Goal: Information Seeking & Learning: Check status

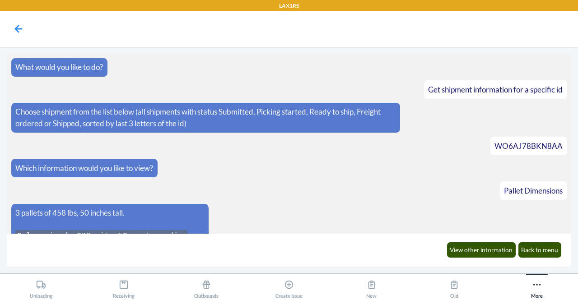
scroll to position [5655, 0]
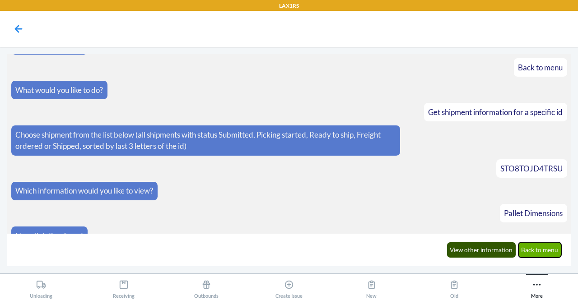
click at [537, 252] on button "Back to menu" at bounding box center [540, 250] width 43 height 15
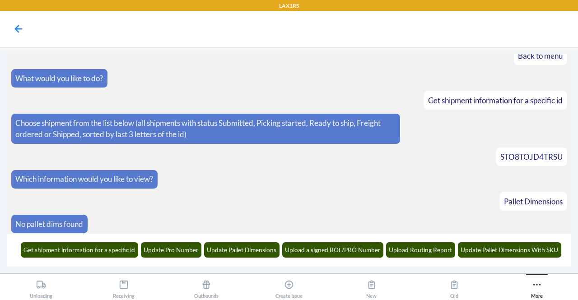
scroll to position [5700, 0]
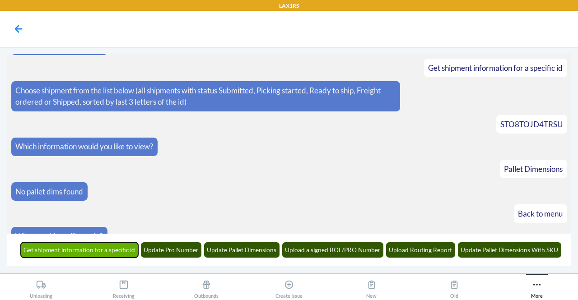
click at [124, 252] on button "Get shipment information for a specific id" at bounding box center [80, 250] width 118 height 15
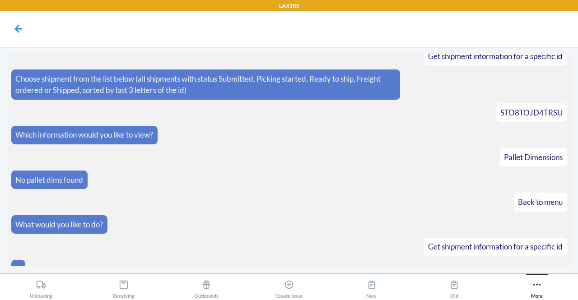
scroll to position [5755, 0]
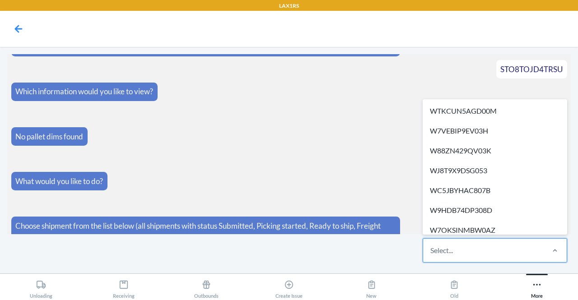
click at [467, 251] on div "Select..." at bounding box center [483, 250] width 120 height 23
click at [432, 251] on input "option WTKCUN5AGD00M focused, 1 of 649. 649 results available. Use Up and Down …" at bounding box center [431, 250] width 1 height 11
paste input "WY5LEDGXGHKQL"
type input "WY5LEDGXGHKQL"
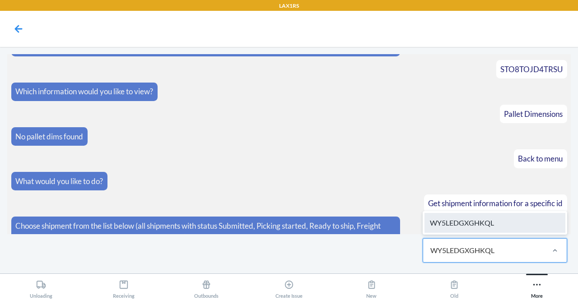
click at [483, 228] on div "WY5LEDGXGHKQL" at bounding box center [495, 223] width 141 height 20
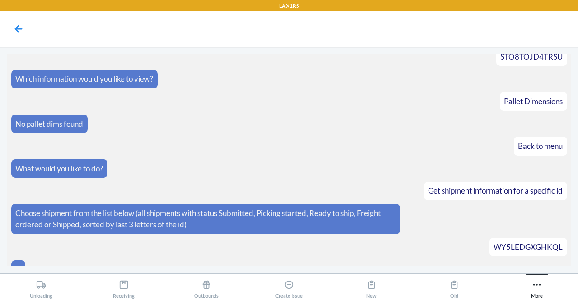
scroll to position [5800, 0]
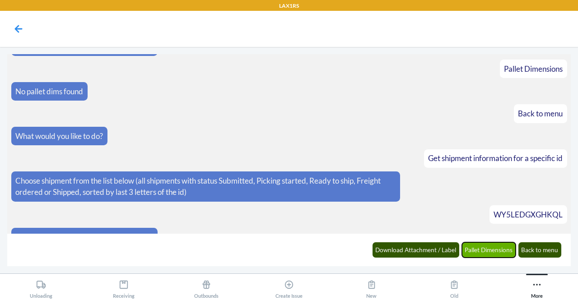
click at [481, 253] on button "Pallet Dimensions" at bounding box center [489, 250] width 54 height 15
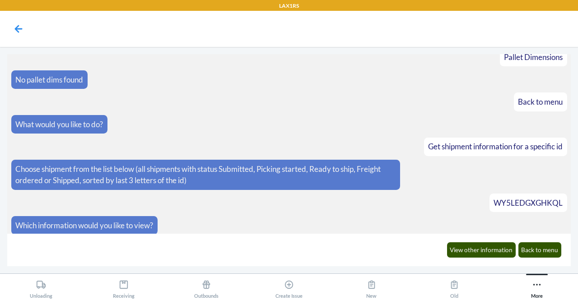
scroll to position [5844, 0]
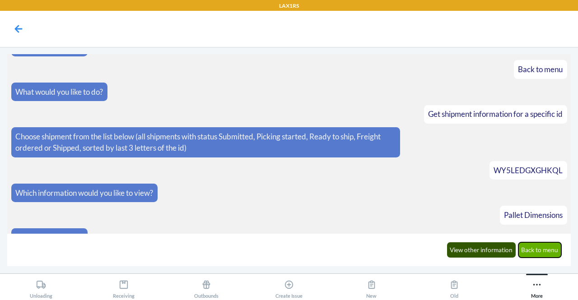
click at [553, 253] on button "Back to menu" at bounding box center [540, 250] width 43 height 15
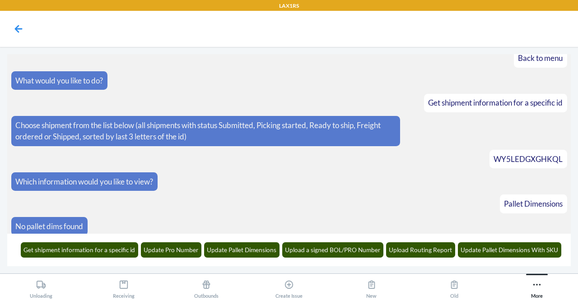
scroll to position [5888, 0]
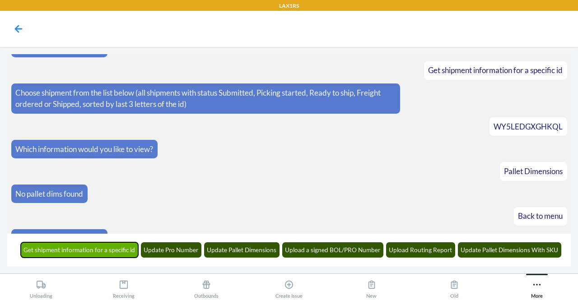
click at [115, 249] on button "Get shipment information for a specific id" at bounding box center [80, 250] width 118 height 15
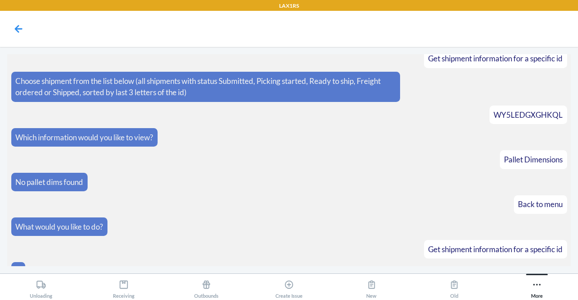
scroll to position [5943, 0]
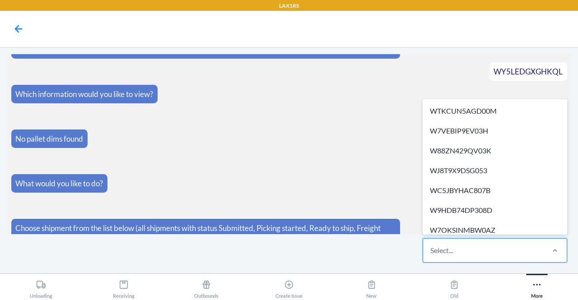
click at [453, 258] on div "Select..." at bounding box center [483, 250] width 120 height 23
click at [432, 256] on input "option WTKCUN5AGD00M focused, 1 of 643. 643 results available. Use Up and Down …" at bounding box center [431, 250] width 1 height 11
paste input "W3HM4RJD5SHHF"
type input "W3HM4RJD5SHHF"
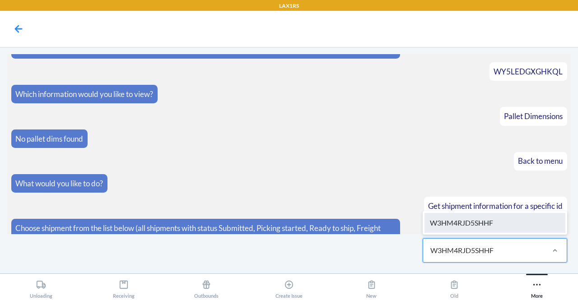
click at [479, 230] on div "W3HM4RJD5SHHF" at bounding box center [495, 223] width 141 height 20
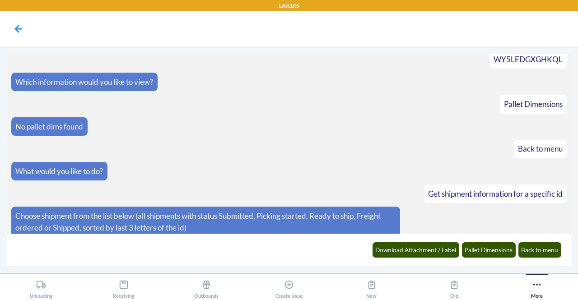
scroll to position [5988, 0]
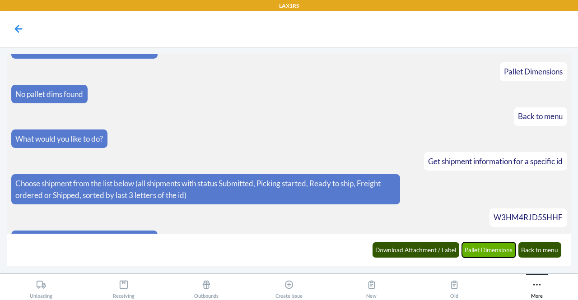
click at [485, 255] on button "Pallet Dimensions" at bounding box center [489, 250] width 54 height 15
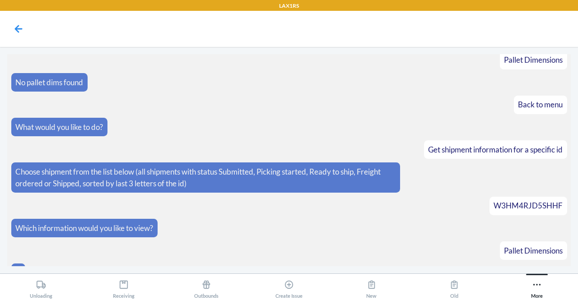
scroll to position [6190, 0]
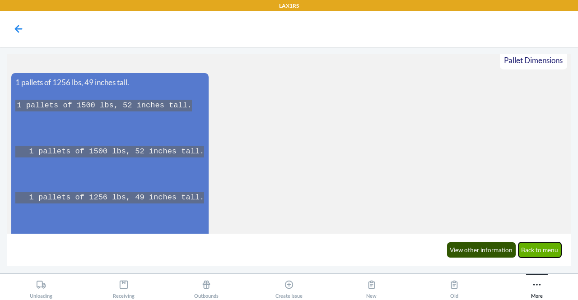
click at [546, 250] on button "Back to menu" at bounding box center [540, 250] width 43 height 15
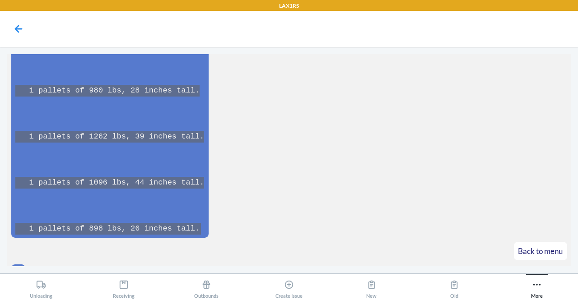
scroll to position [6837, 0]
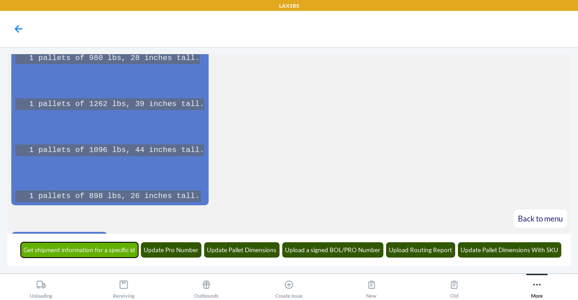
click at [98, 250] on button "Get shipment information for a specific id" at bounding box center [80, 250] width 118 height 15
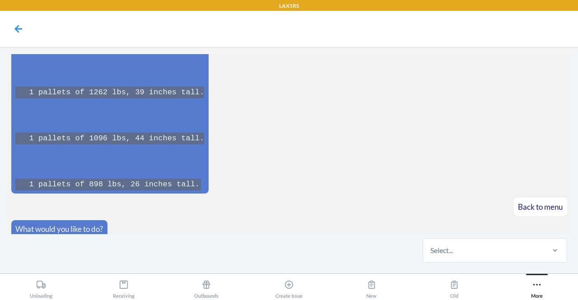
scroll to position [6892, 0]
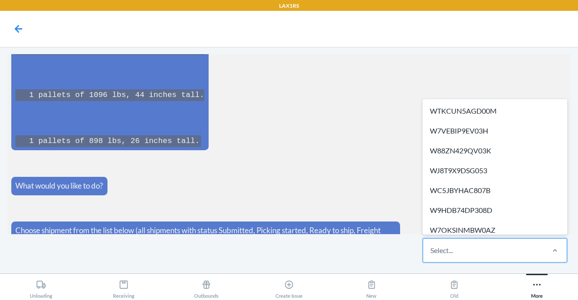
click at [443, 253] on div "Select..." at bounding box center [442, 250] width 23 height 11
click at [432, 253] on input "option WTKCUN5AGD00M focused, 1 of 643. 643 results available. Use Up and Down …" at bounding box center [431, 250] width 1 height 11
paste input "WXME4NCI1F26E"
type input "WXME4NCI1F26E"
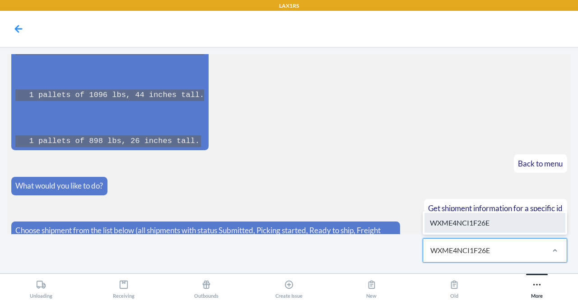
click at [493, 222] on div "WXME4NCI1F26E" at bounding box center [495, 223] width 141 height 20
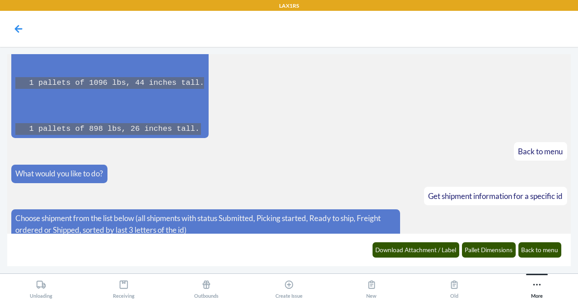
scroll to position [6937, 0]
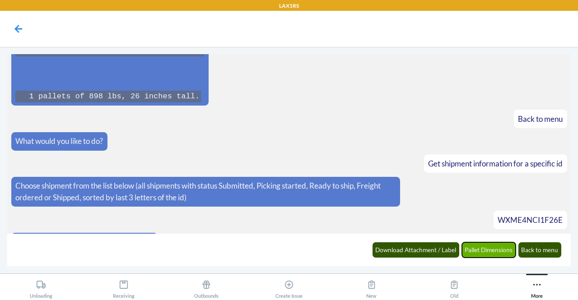
click at [495, 247] on button "Pallet Dimensions" at bounding box center [489, 250] width 54 height 15
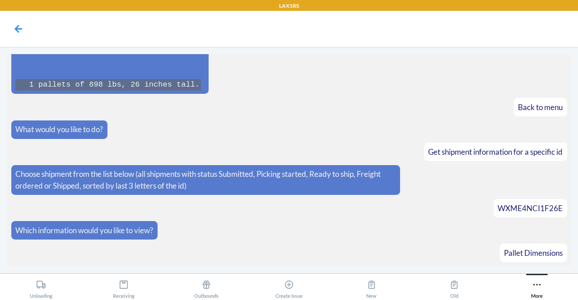
scroll to position [6981, 0]
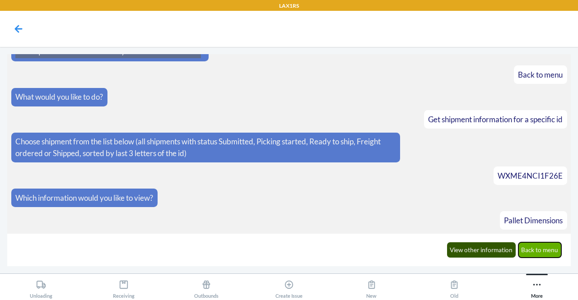
click at [541, 250] on button "Back to menu" at bounding box center [540, 250] width 43 height 15
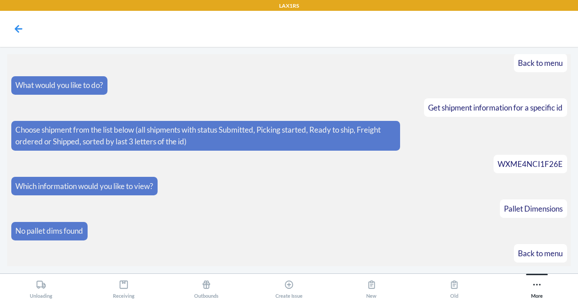
scroll to position [7025, 0]
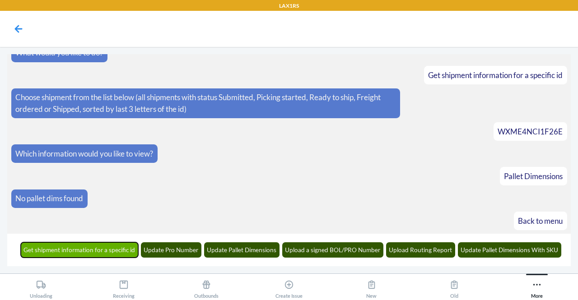
click at [123, 252] on button "Get shipment information for a specific id" at bounding box center [80, 250] width 118 height 15
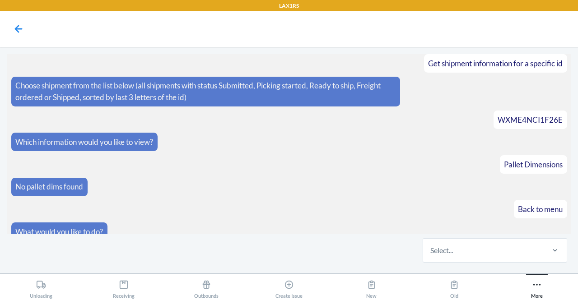
scroll to position [7080, 0]
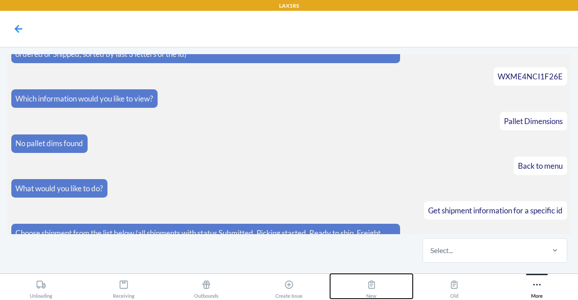
click at [380, 294] on button "New" at bounding box center [371, 286] width 83 height 25
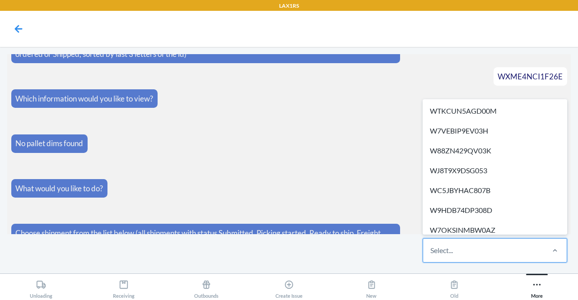
click at [436, 252] on div "Select..." at bounding box center [442, 250] width 23 height 11
click at [432, 252] on input "option WTKCUN5AGD00M focused, 1 of 643. 643 results available. Use Up and Down …" at bounding box center [431, 250] width 1 height 11
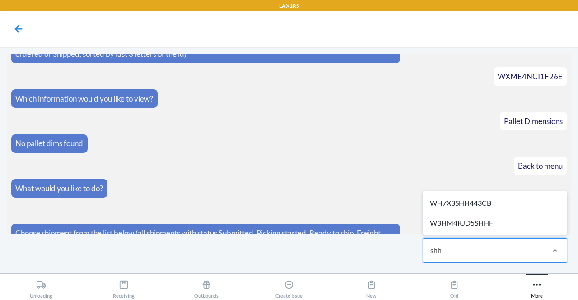
type input "shhf"
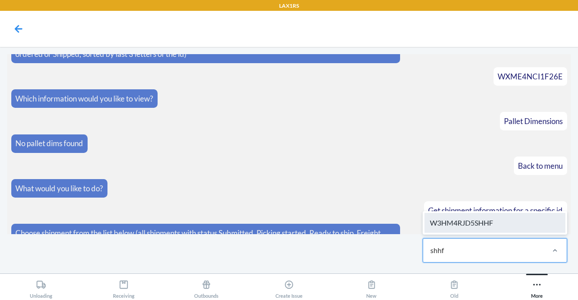
click at [465, 219] on div "W3HM4RJD5SHHF" at bounding box center [495, 223] width 141 height 20
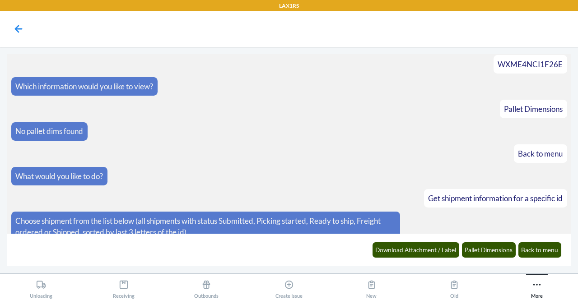
scroll to position [7125, 0]
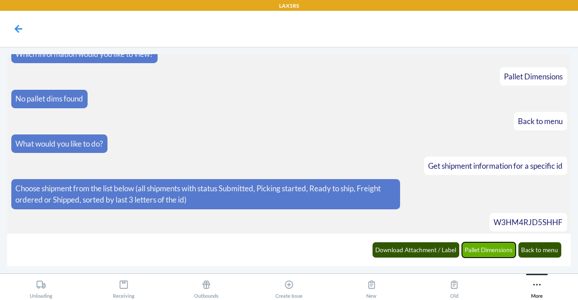
click at [489, 255] on button "Pallet Dimensions" at bounding box center [489, 250] width 54 height 15
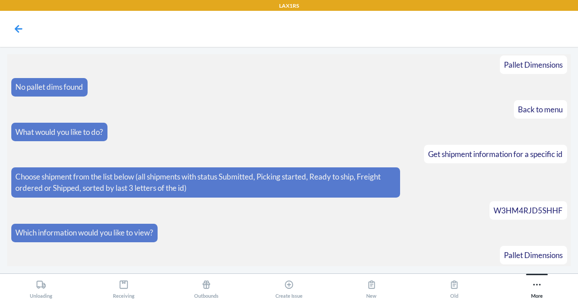
scroll to position [7328, 0]
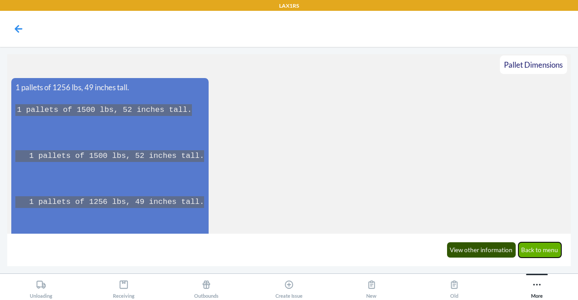
click at [548, 249] on button "Back to menu" at bounding box center [540, 250] width 43 height 15
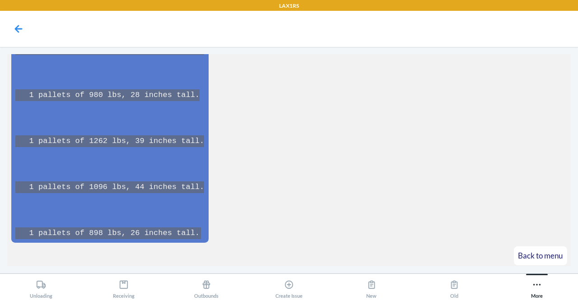
scroll to position [7974, 0]
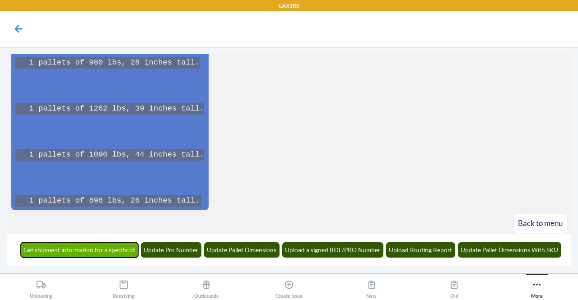
click at [102, 254] on button "Get shipment information for a specific id" at bounding box center [80, 250] width 118 height 15
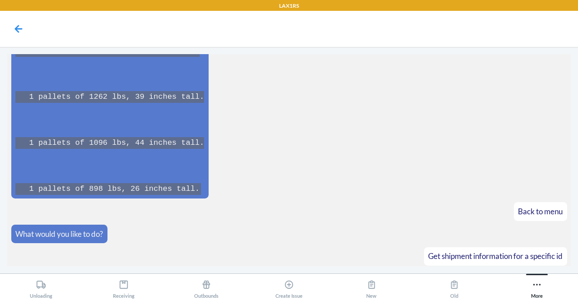
scroll to position [8029, 0]
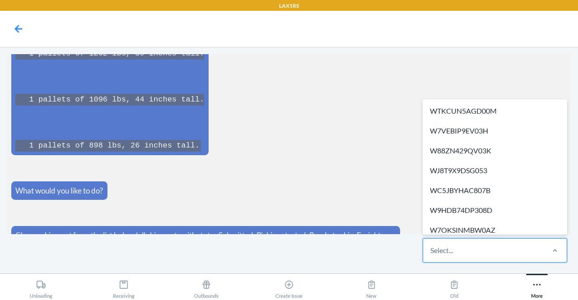
click at [500, 245] on div "Select..." at bounding box center [483, 250] width 120 height 23
click at [432, 245] on input "option WTKCUN5AGD00M focused, 1 of 644. 644 results available. Use Up and Down …" at bounding box center [431, 250] width 1 height 11
paste input "WIBFNHJPT8NIA"
type input "WIBFNHJPT8NIA"
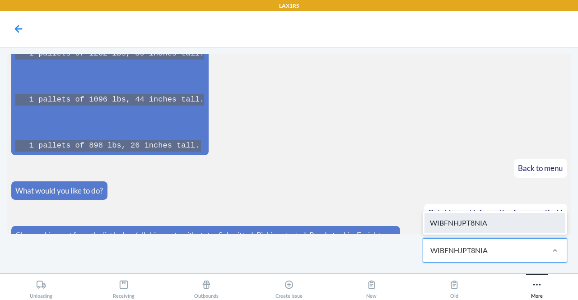
click at [479, 221] on div "WIBFNHJPT8NIA" at bounding box center [495, 223] width 141 height 20
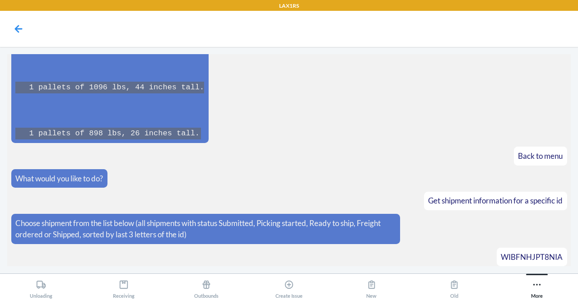
scroll to position [8074, 0]
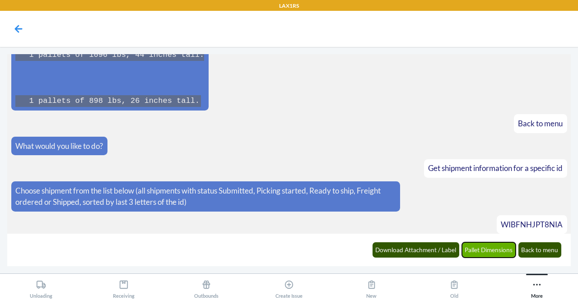
click at [482, 247] on button "Pallet Dimensions" at bounding box center [489, 250] width 54 height 15
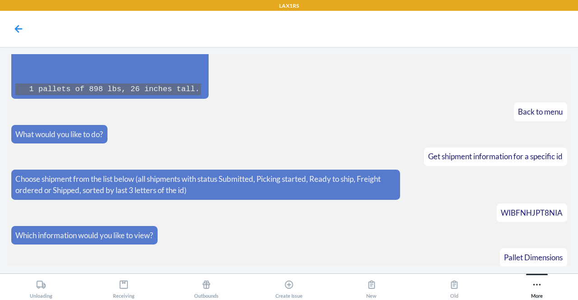
scroll to position [8118, 0]
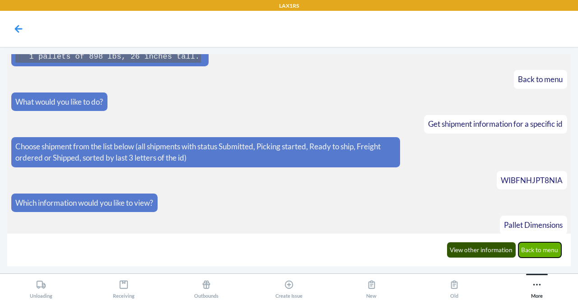
click at [537, 251] on button "Back to menu" at bounding box center [540, 250] width 43 height 15
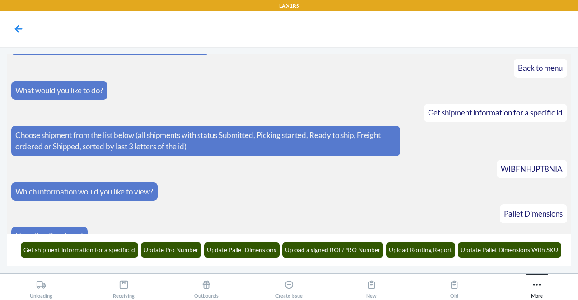
scroll to position [8162, 0]
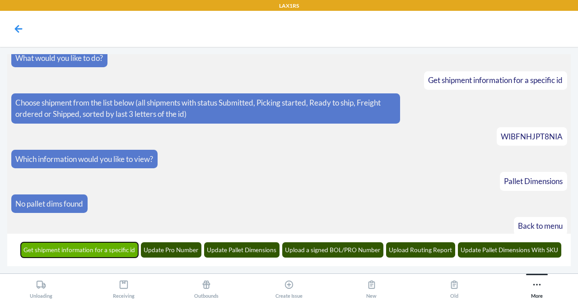
click at [127, 249] on button "Get shipment information for a specific id" at bounding box center [80, 250] width 118 height 15
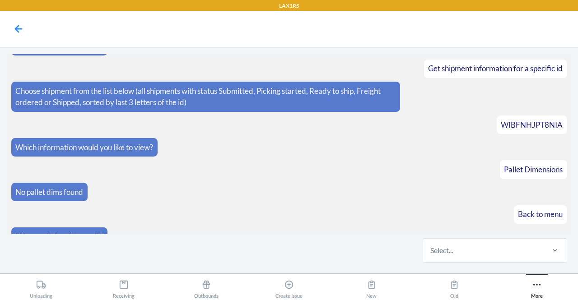
scroll to position [8217, 0]
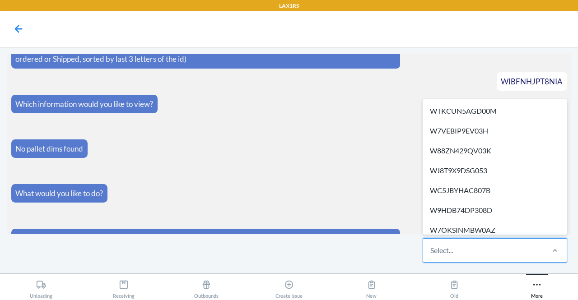
click at [498, 245] on div "Select..." at bounding box center [483, 250] width 120 height 23
click at [432, 245] on input "option WTKCUN5AGD00M focused, 1 of 644. 644 results available. Use Up and Down …" at bounding box center [431, 250] width 1 height 11
paste input "W7PYW9KR2N5J2"
type input "W7PYW9KR2N5J2"
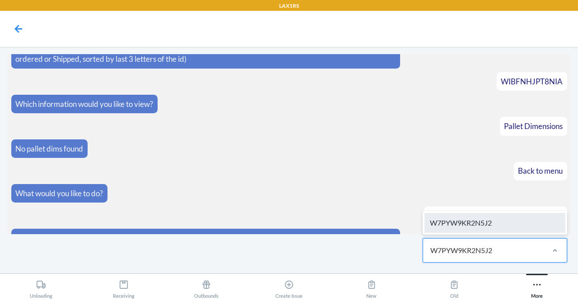
click at [488, 230] on div "W7PYW9KR2N5J2" at bounding box center [495, 223] width 141 height 20
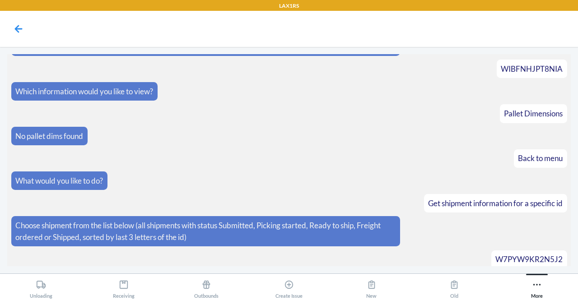
scroll to position [8262, 0]
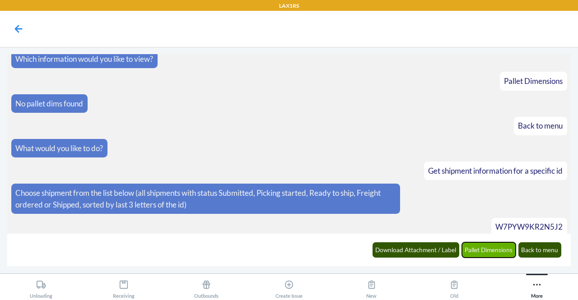
click at [484, 253] on button "Pallet Dimensions" at bounding box center [489, 250] width 54 height 15
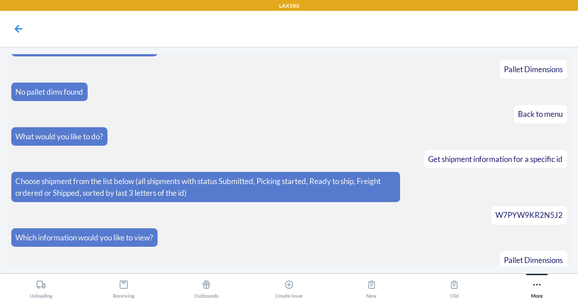
scroll to position [8307, 0]
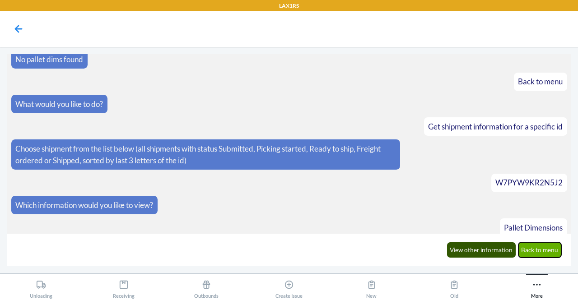
click at [533, 253] on button "Back to menu" at bounding box center [540, 250] width 43 height 15
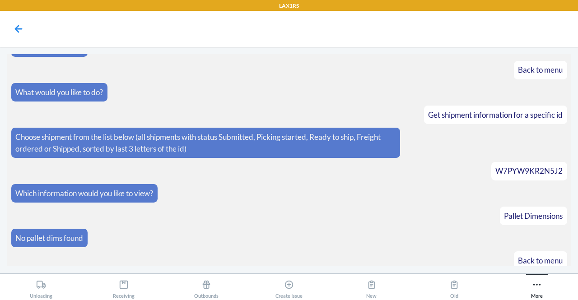
scroll to position [8351, 0]
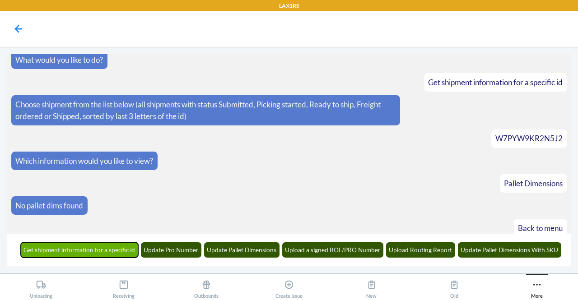
click at [116, 249] on button "Get shipment information for a specific id" at bounding box center [80, 250] width 118 height 15
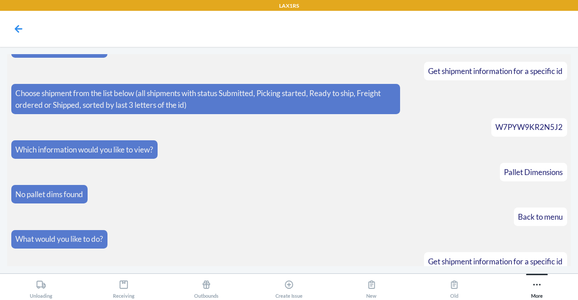
scroll to position [8406, 0]
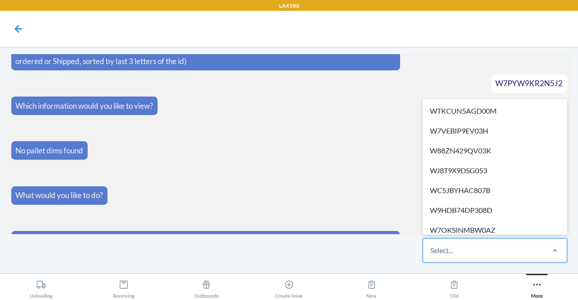
click at [484, 244] on div "Select..." at bounding box center [483, 250] width 120 height 23
click at [432, 245] on input "option WTKCUN5AGD00M focused, 1 of 644. 644 results available. Use Up and Down …" at bounding box center [431, 250] width 1 height 11
paste input "WZGMKFXMHCOZF"
type input "WZGMKFXMHCOZF"
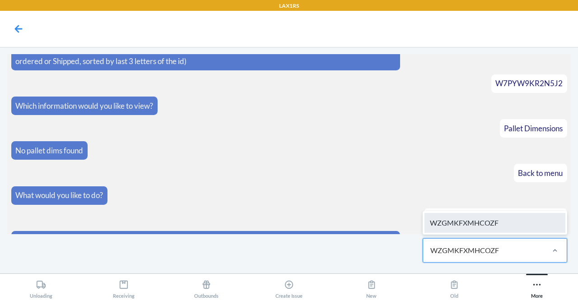
click at [464, 224] on div "WZGMKFXMHCOZF" at bounding box center [495, 223] width 141 height 20
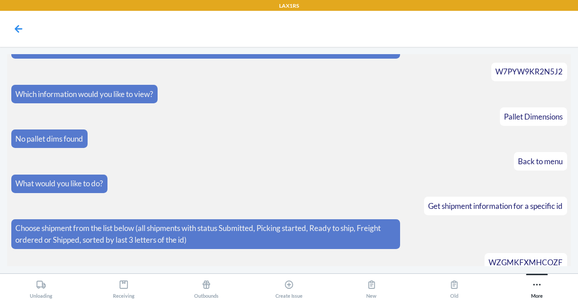
scroll to position [8450, 0]
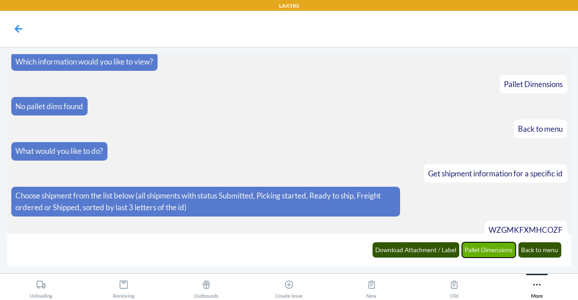
click at [493, 254] on button "Pallet Dimensions" at bounding box center [489, 250] width 54 height 15
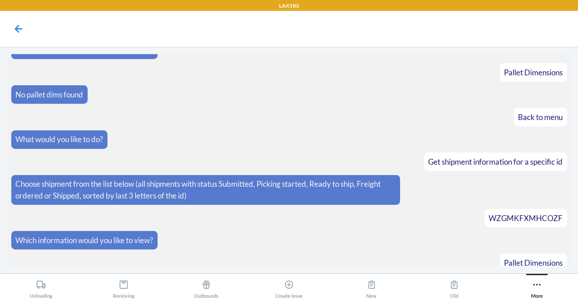
scroll to position [8653, 0]
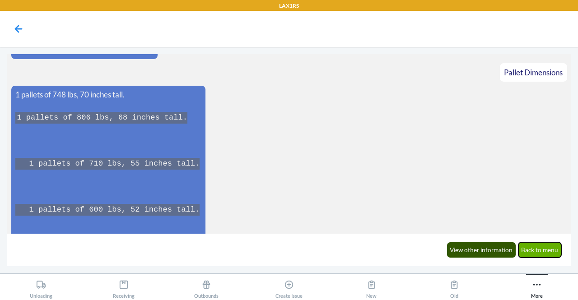
click at [537, 247] on button "Back to menu" at bounding box center [540, 250] width 43 height 15
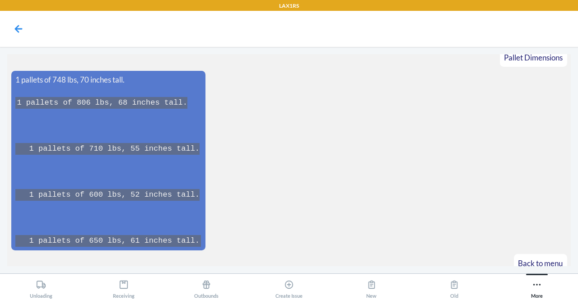
scroll to position [8700, 0]
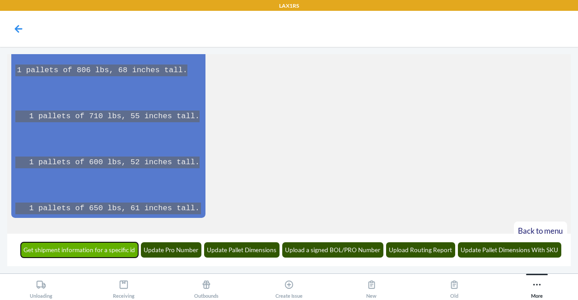
click at [42, 247] on button "Get shipment information for a specific id" at bounding box center [80, 250] width 118 height 15
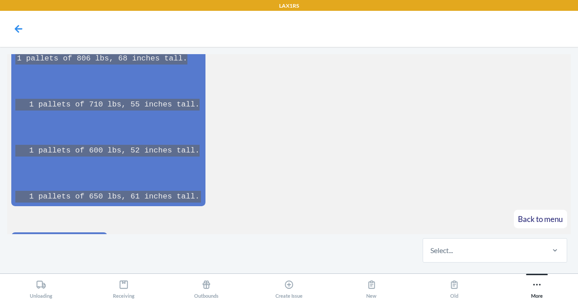
scroll to position [8755, 0]
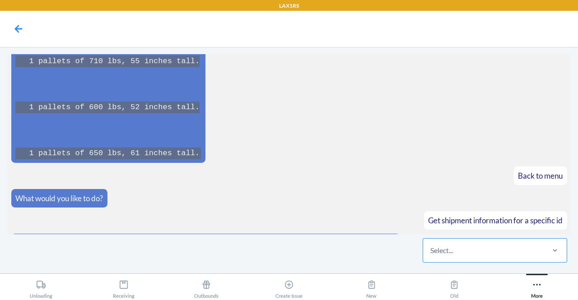
click at [436, 257] on div "Select..." at bounding box center [483, 250] width 120 height 23
click at [432, 256] on input "Select..." at bounding box center [431, 250] width 1 height 11
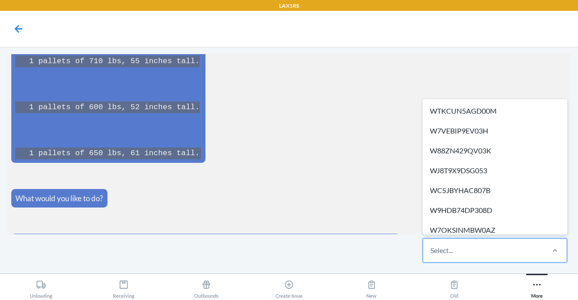
paste input "WZGMKFXMHCOZF"
type input "WZGMKFXMHCOZF"
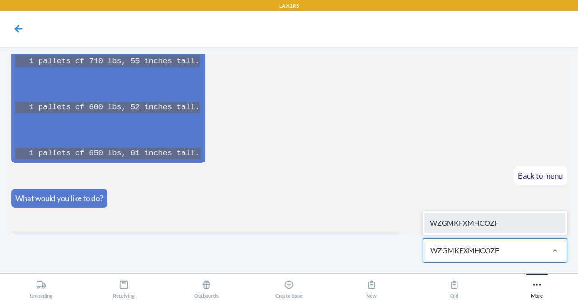
click at [476, 229] on div "WZGMKFXMHCOZF" at bounding box center [495, 223] width 141 height 20
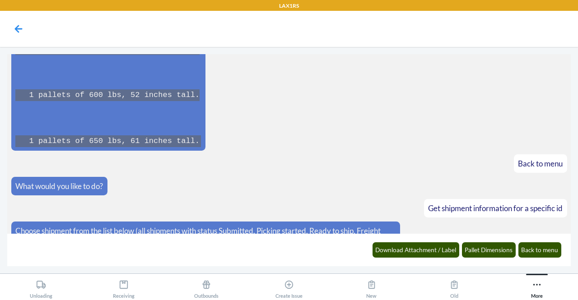
scroll to position [8800, 0]
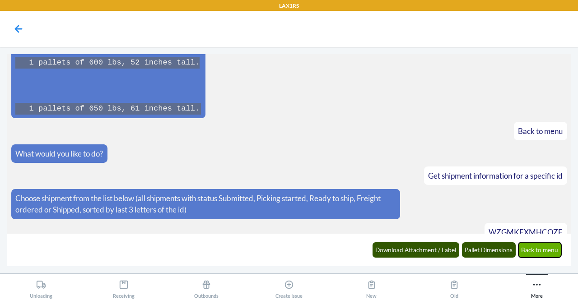
click at [536, 253] on button "Back to menu" at bounding box center [540, 250] width 43 height 15
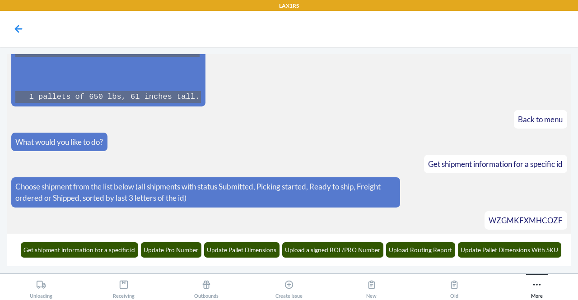
scroll to position [8844, 0]
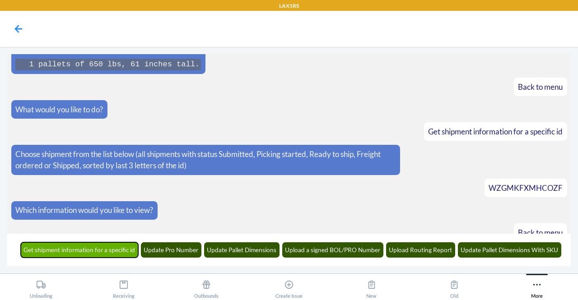
click at [110, 248] on button "Get shipment information for a specific id" at bounding box center [80, 250] width 118 height 15
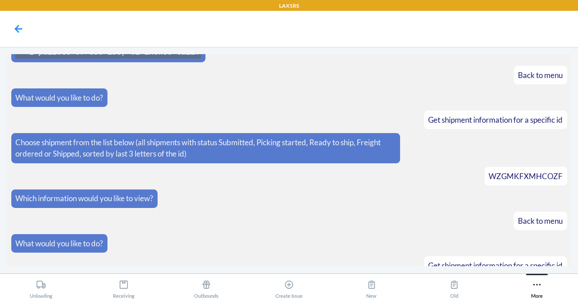
scroll to position [8900, 0]
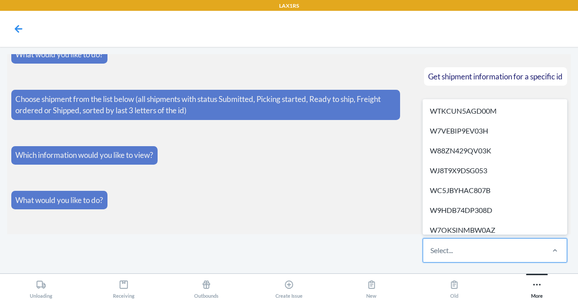
click at [438, 254] on div "Select..." at bounding box center [442, 250] width 23 height 11
click at [432, 254] on input "option WTKCUN5AGD00M focused, 1 of 647. 647 results available. Use Up and Down …" at bounding box center [431, 250] width 1 height 11
paste input "W6V7KPMONWFKZ"
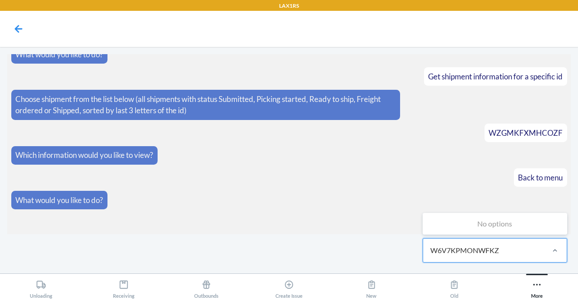
click at [479, 253] on input "W6V7KPMONWFKZ" at bounding box center [466, 250] width 71 height 11
type input "WFKZ"
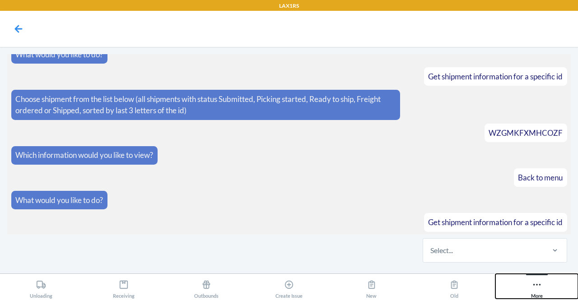
click at [539, 284] on icon at bounding box center [537, 285] width 10 height 10
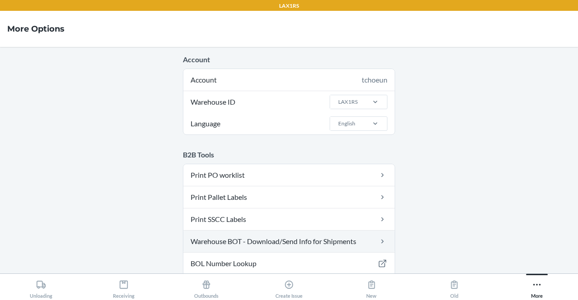
click at [334, 244] on link "Warehouse BOT - Download/Send Info for Shipments" at bounding box center [288, 242] width 211 height 22
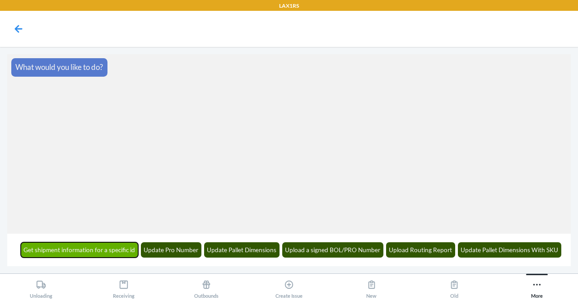
click at [128, 250] on button "Get shipment information for a specific id" at bounding box center [80, 250] width 118 height 15
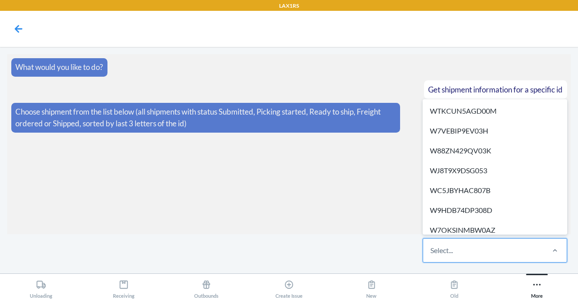
click at [450, 246] on div "Select..." at bounding box center [442, 250] width 23 height 11
click at [432, 246] on input "option WTKCUN5AGD00M focused, 1 of 646. 646 results available. Use Up and Down …" at bounding box center [431, 250] width 1 height 11
paste input "W6V7KPMONWFKZ"
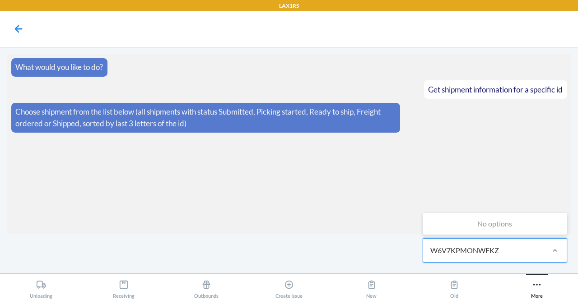
type input "W6V7KPMONWFKZ"
click at [514, 224] on div "No options" at bounding box center [495, 224] width 141 height 18
click at [500, 245] on input "W6V7KPMONWFKZ" at bounding box center [466, 250] width 70 height 11
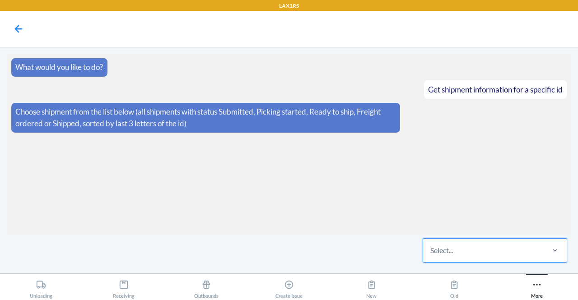
click at [541, 253] on div "Select..." at bounding box center [483, 250] width 120 height 23
click at [432, 253] on input "0 results available. Select is focused ,type to refine list, press Down to open…" at bounding box center [431, 250] width 1 height 11
click at [541, 267] on main "What would you like to do? Get shipment information for a specific id Choose sh…" at bounding box center [289, 160] width 578 height 227
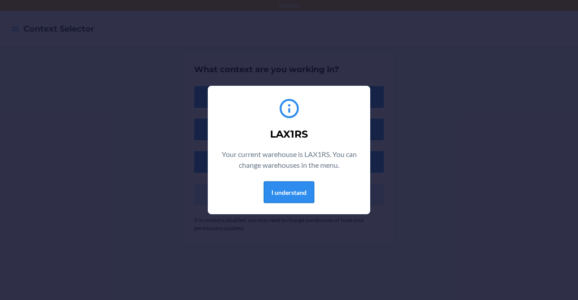
click at [289, 192] on button "I understand" at bounding box center [289, 193] width 51 height 22
